Goal: Task Accomplishment & Management: Manage account settings

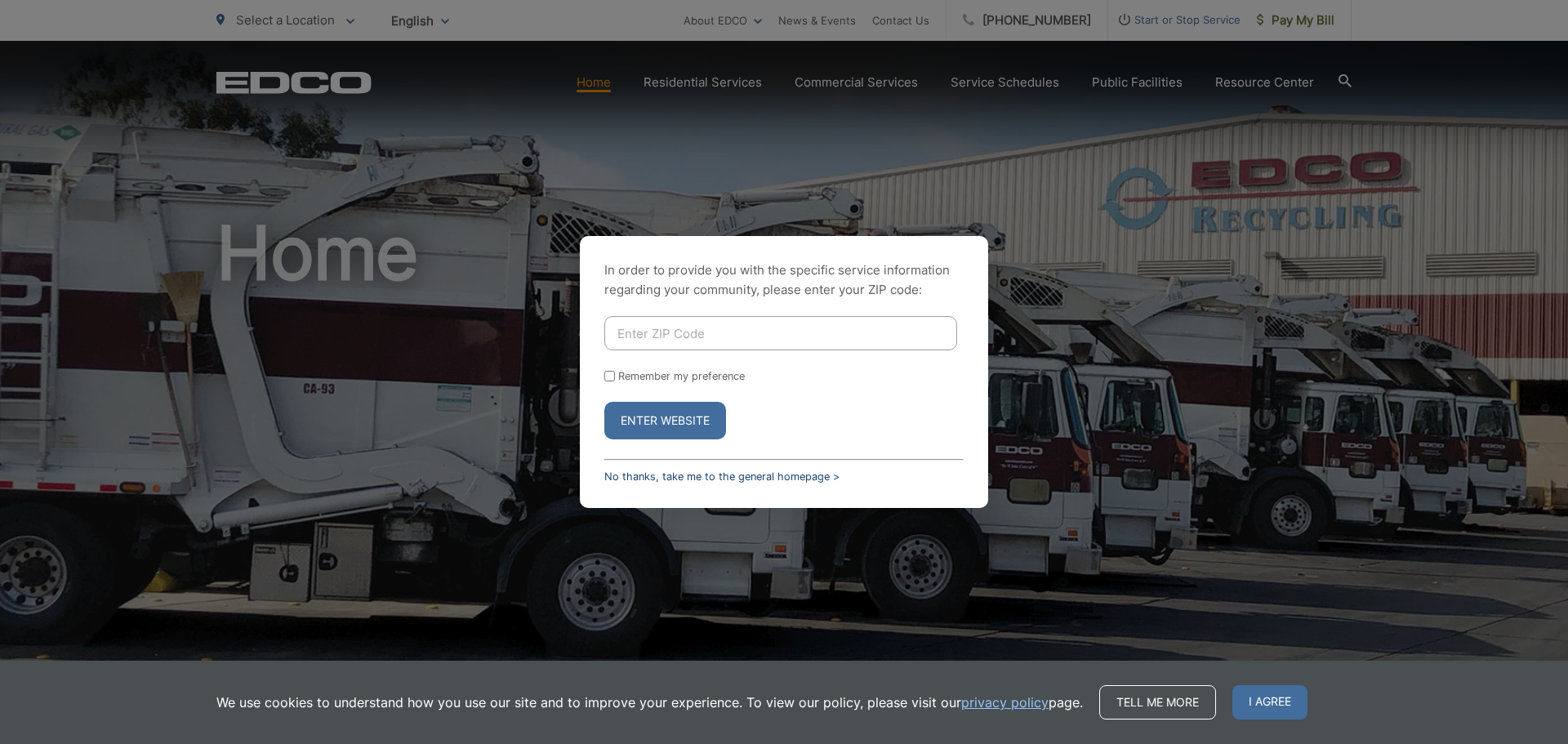
click at [641, 476] on link "No thanks, take me to the general homepage >" at bounding box center [722, 476] width 235 height 12
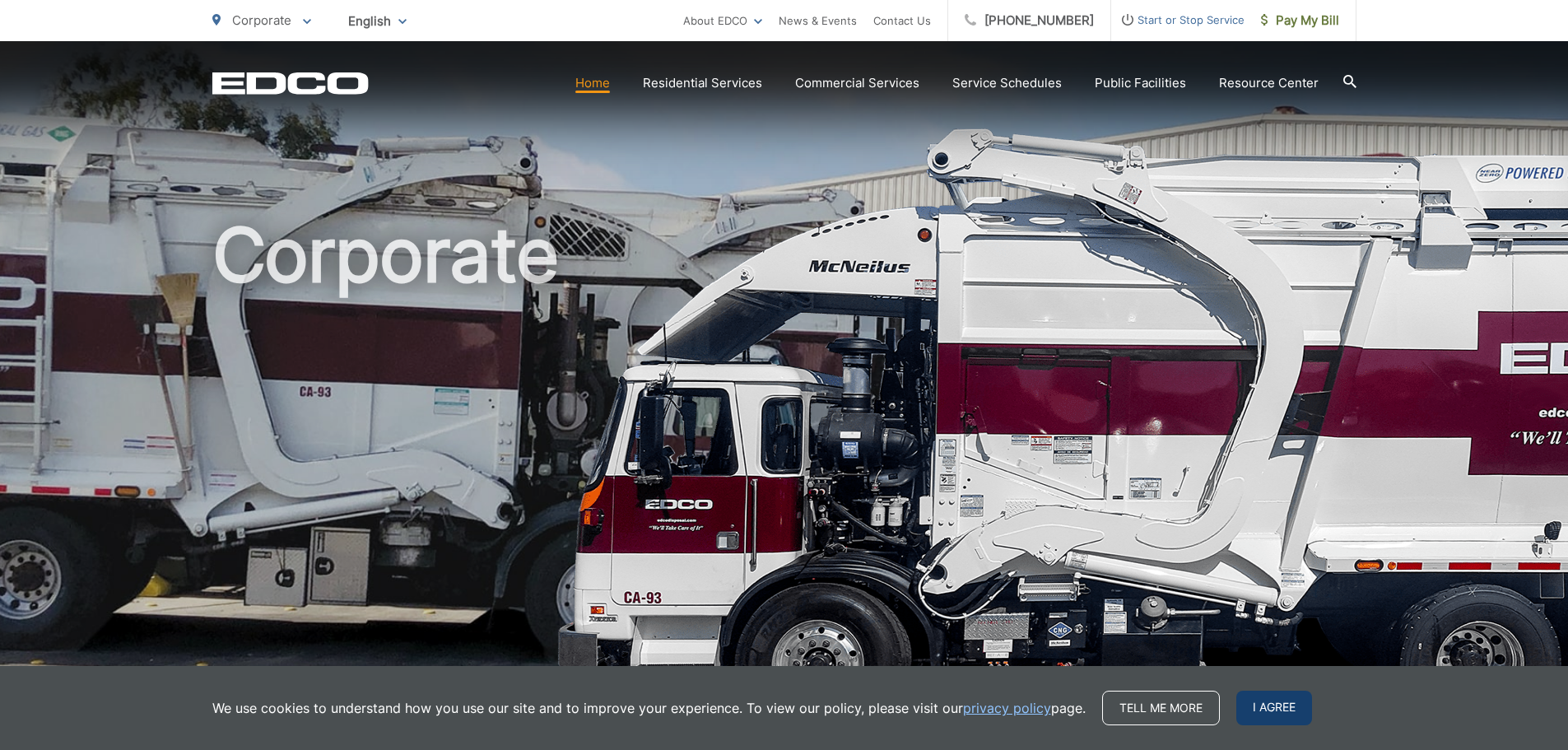
click at [1302, 705] on span "I agree" at bounding box center [1274, 707] width 76 height 35
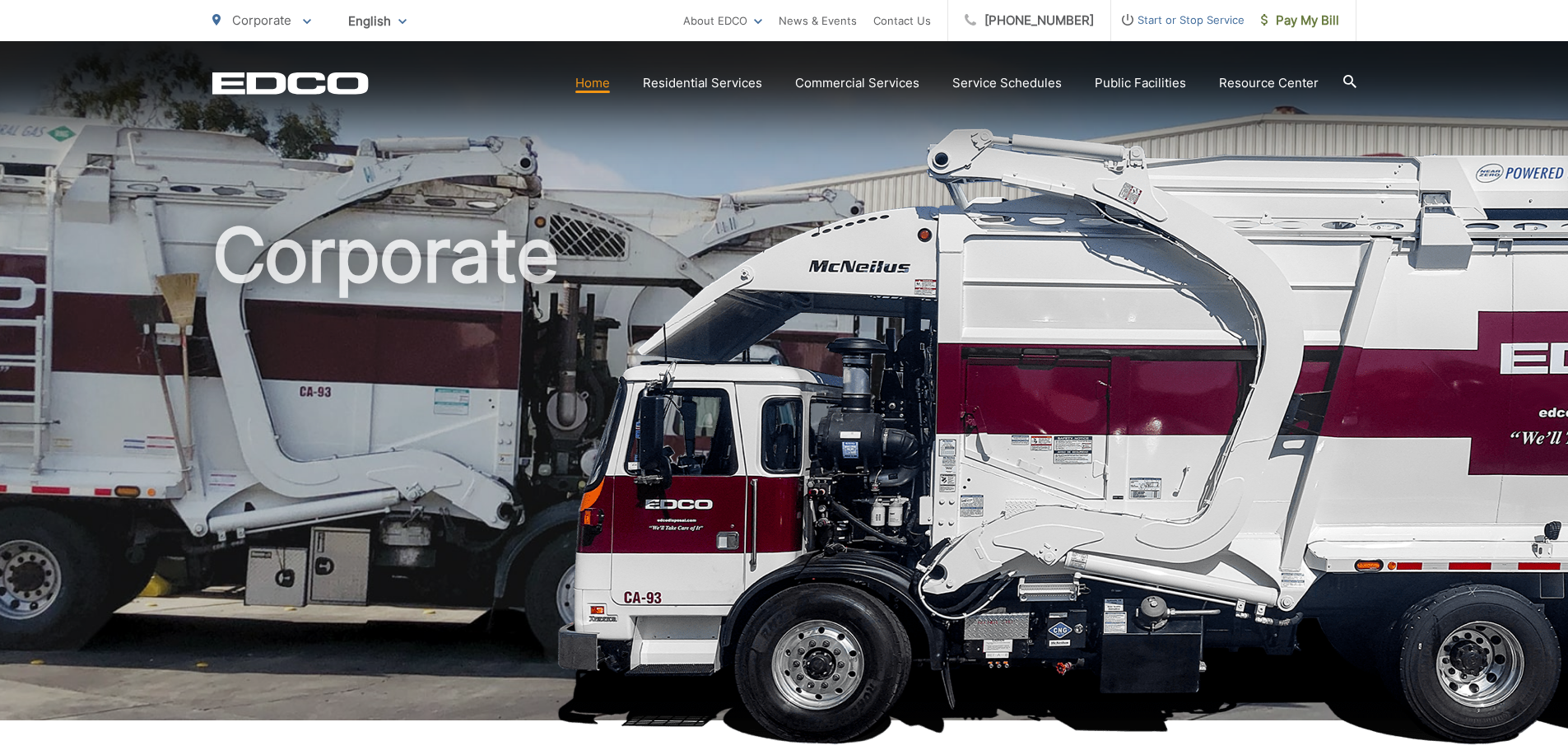
click at [308, 18] on span at bounding box center [307, 20] width 9 height 20
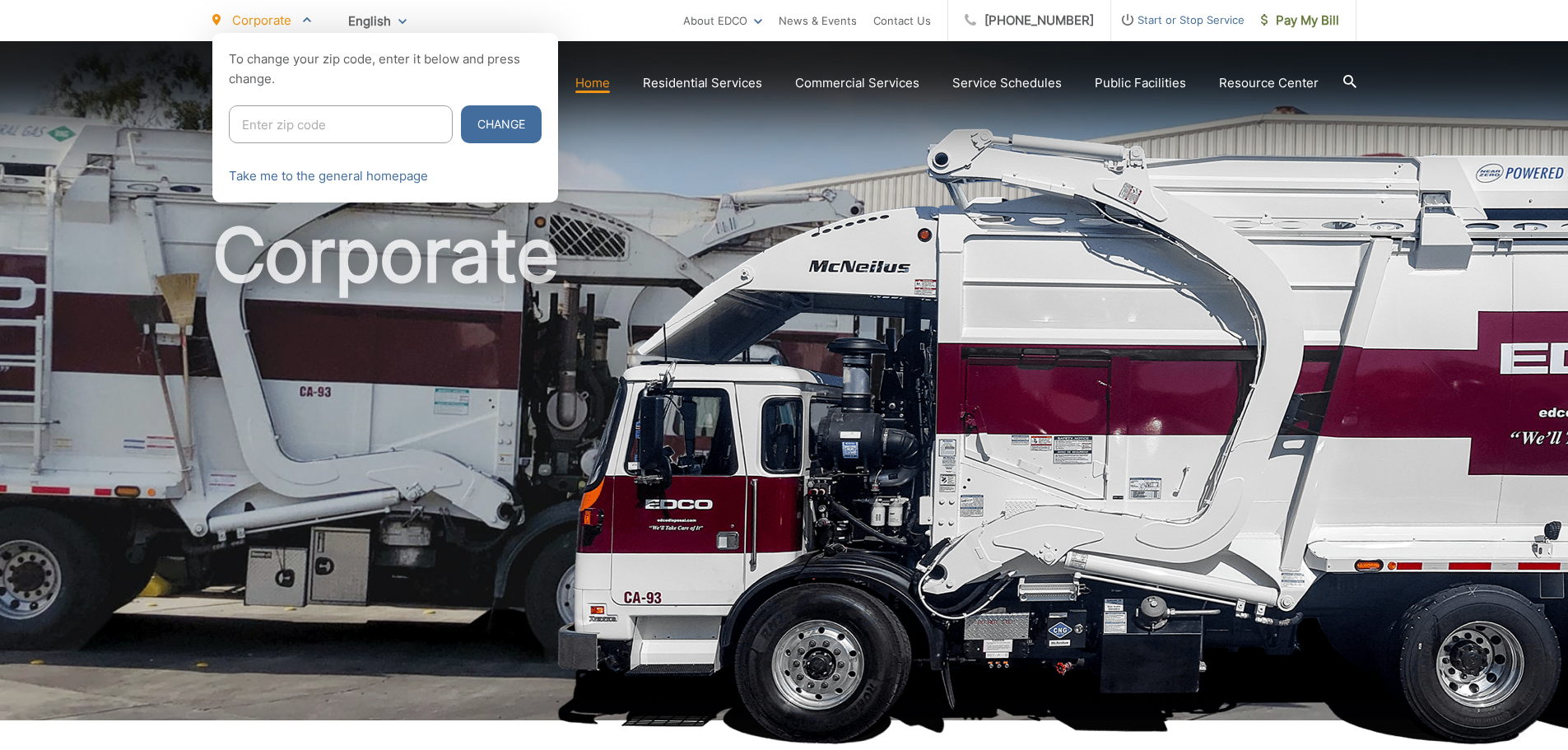
click at [777, 205] on div at bounding box center [784, 408] width 1568 height 750
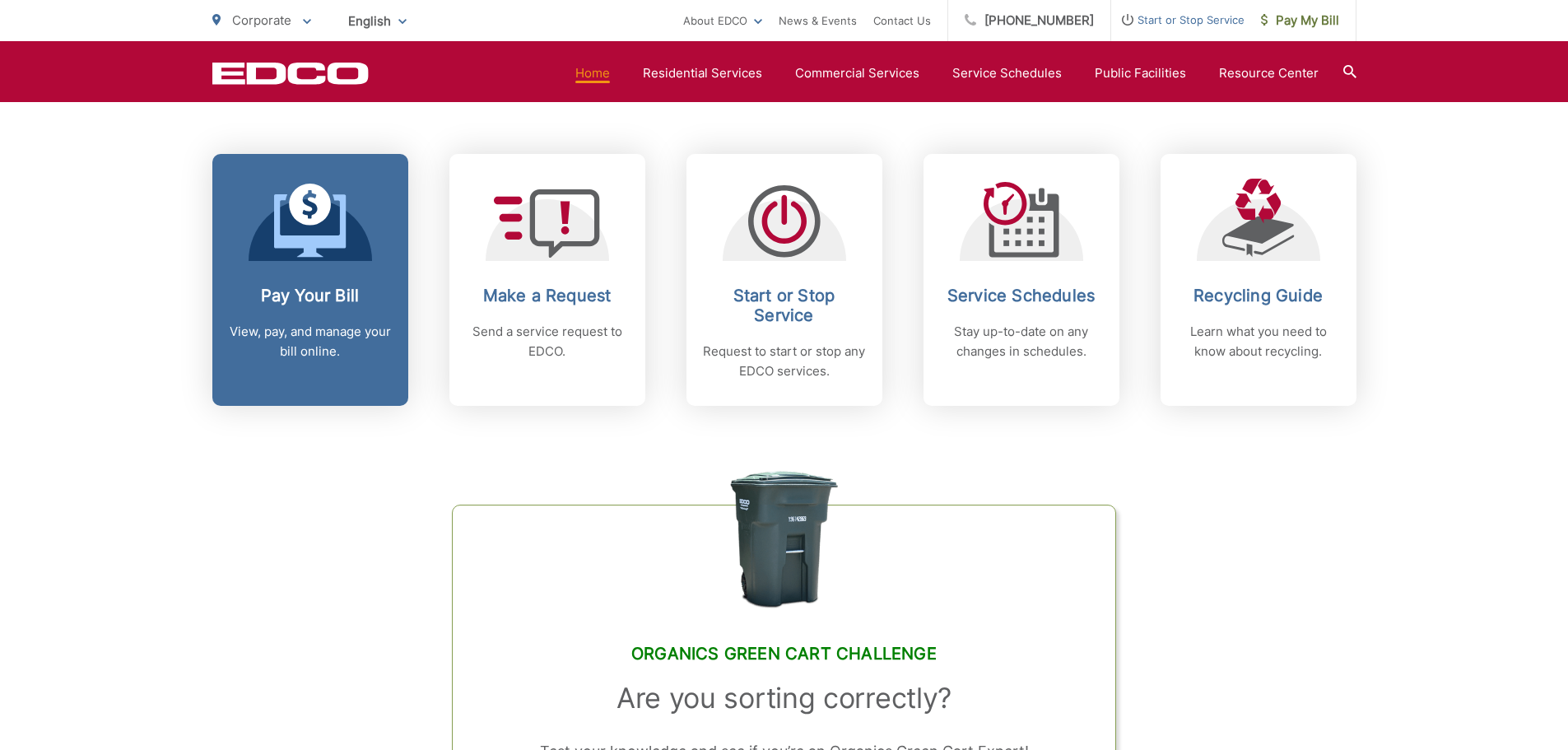
scroll to position [680, 0]
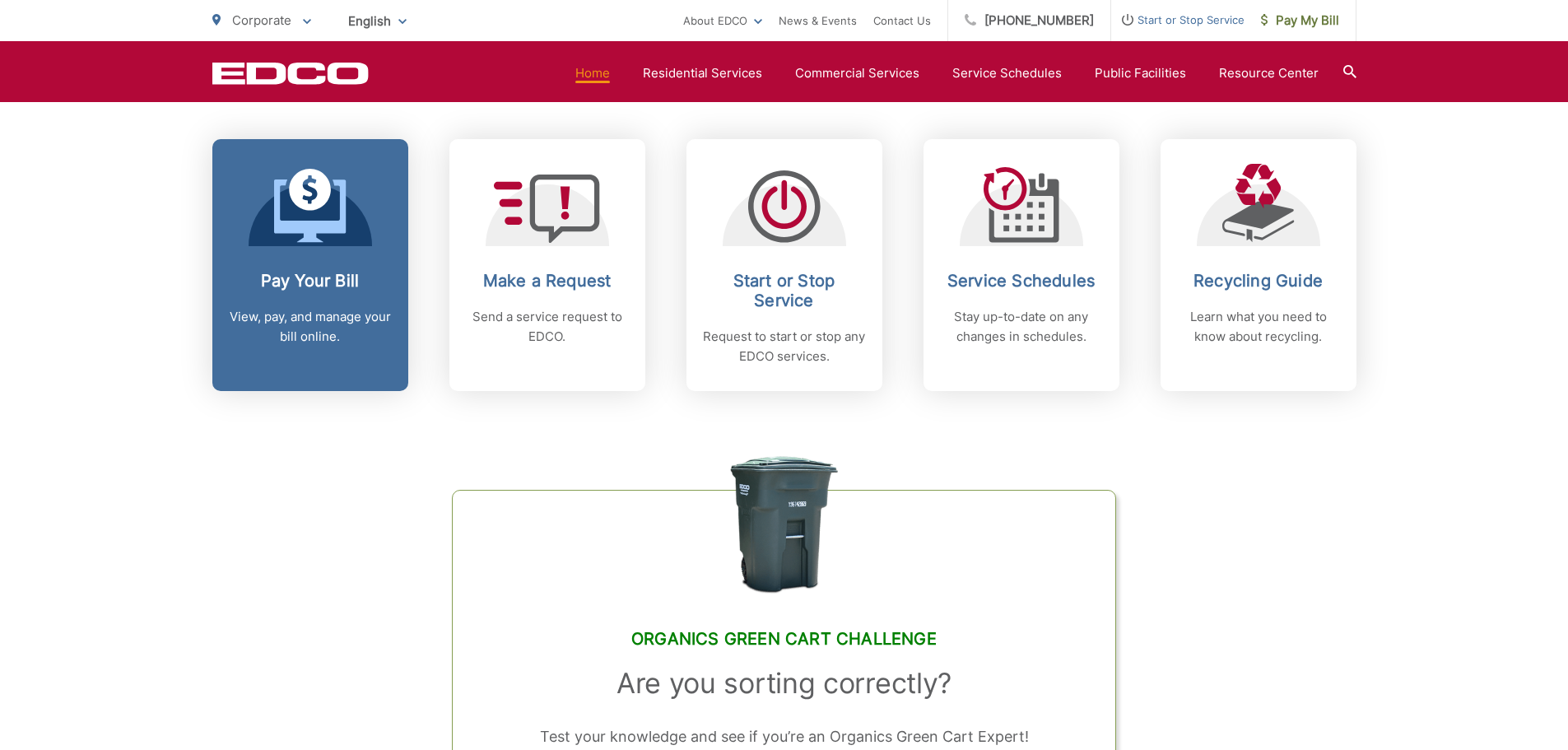
click at [266, 314] on p "View, pay, and manage your bill online." at bounding box center [311, 327] width 163 height 40
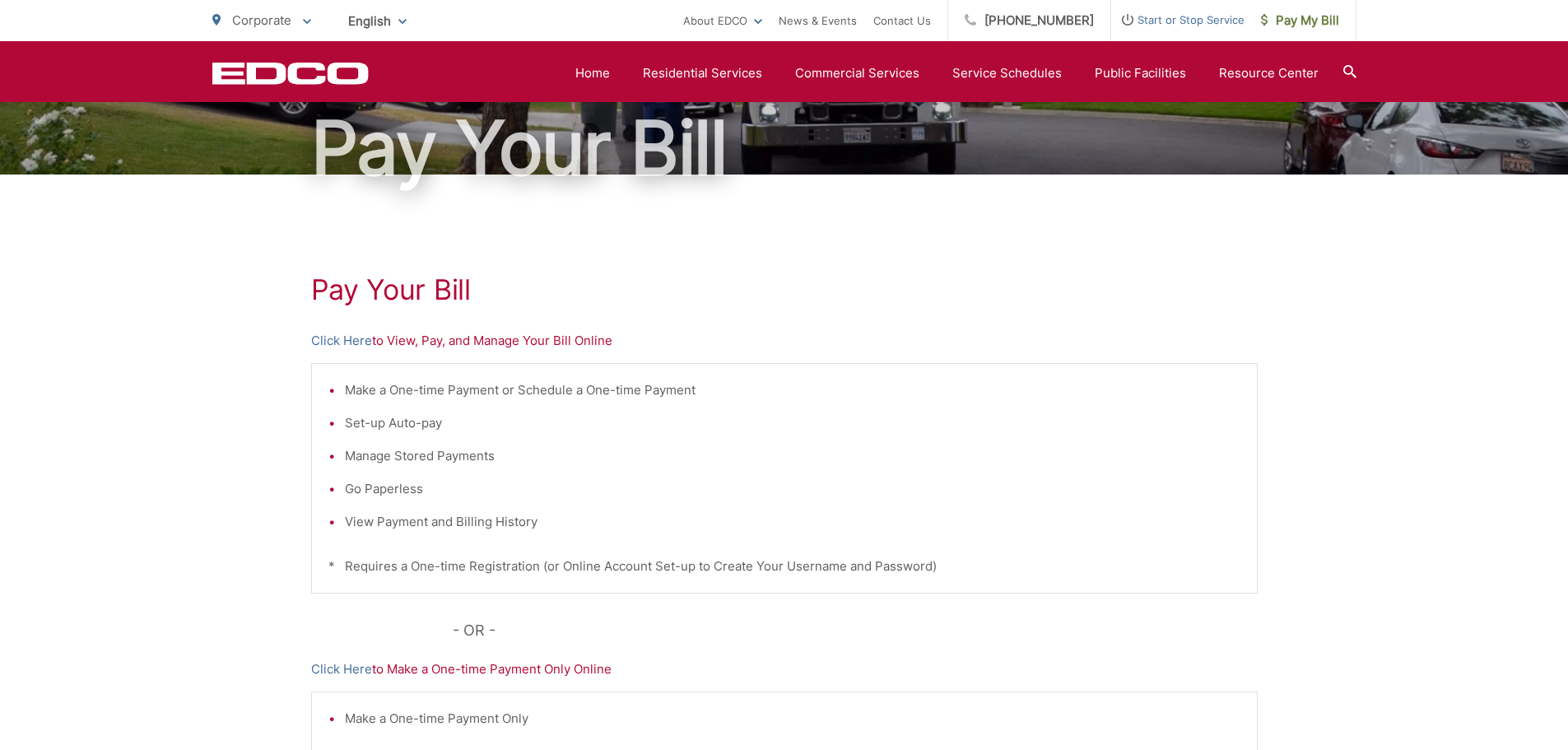
scroll to position [92, 0]
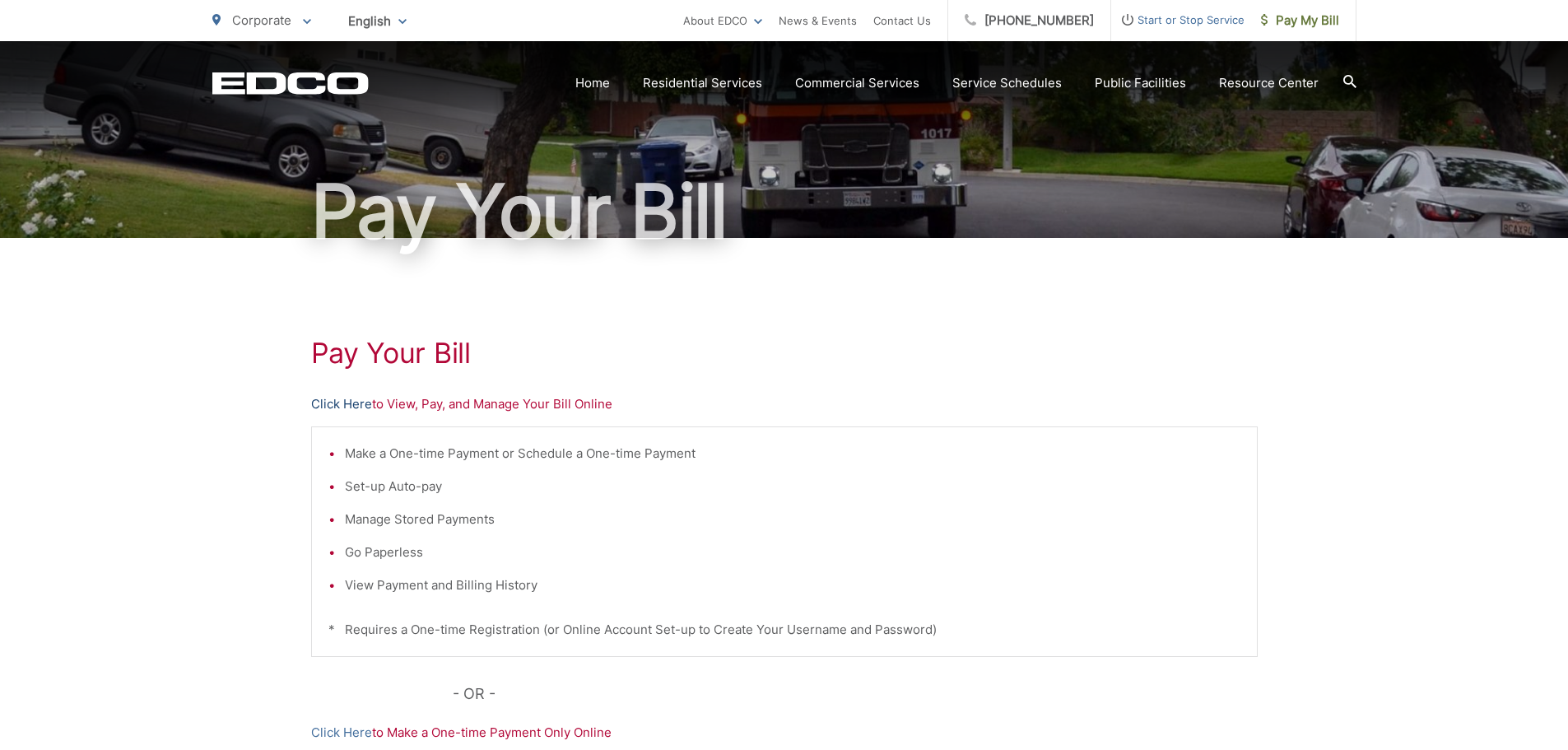
click at [341, 404] on link "Click Here" at bounding box center [342, 403] width 61 height 20
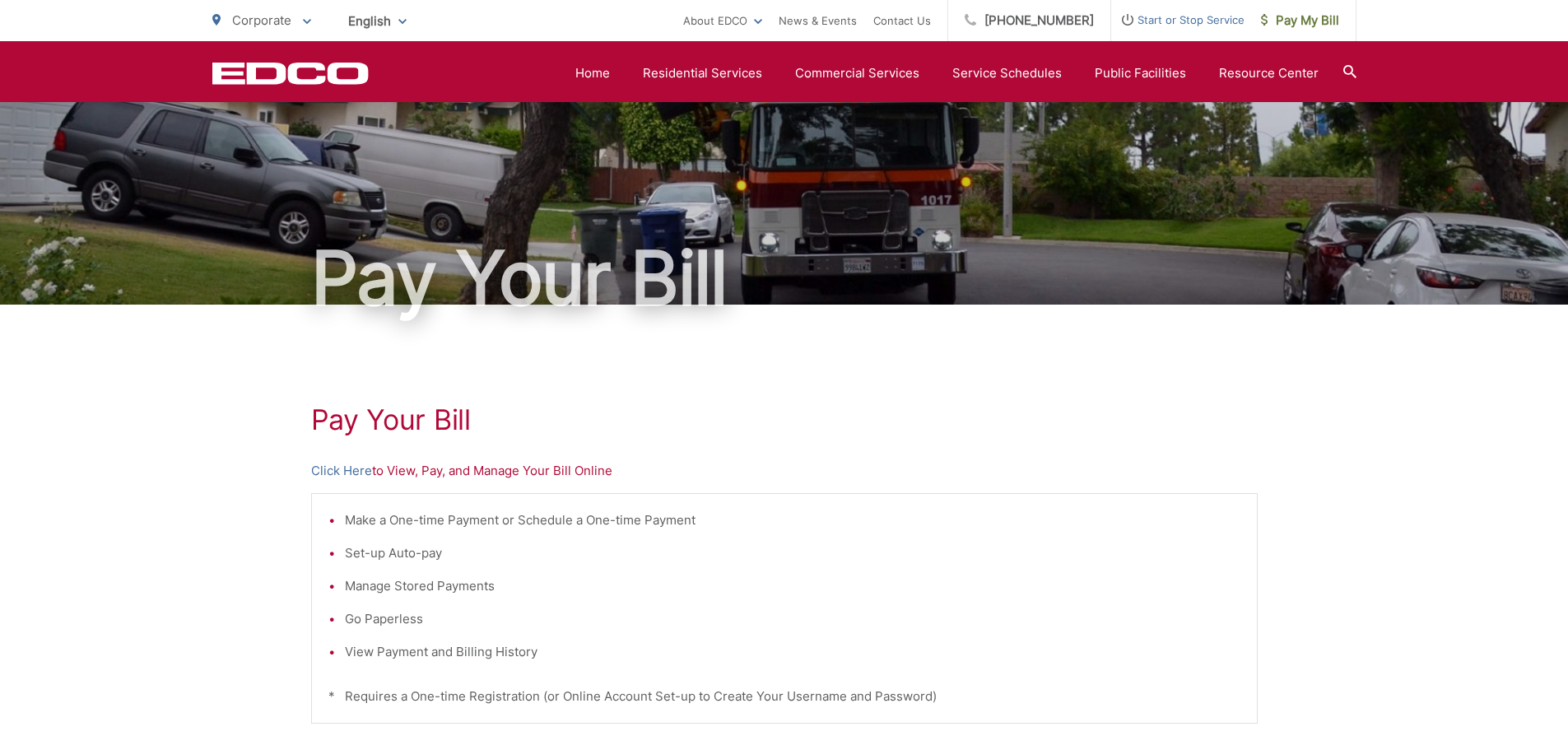
scroll to position [0, 0]
